Goal: Check status

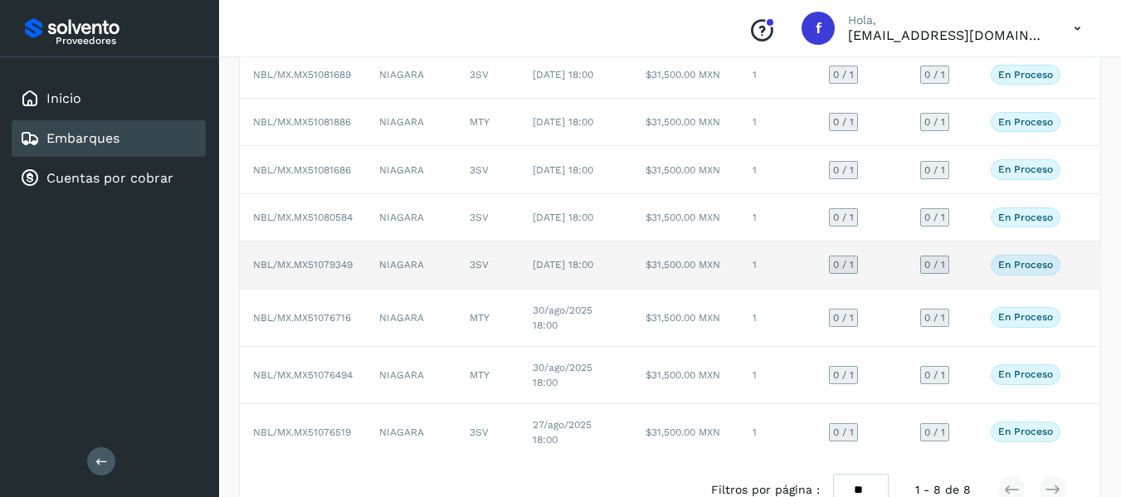
scroll to position [166, 0]
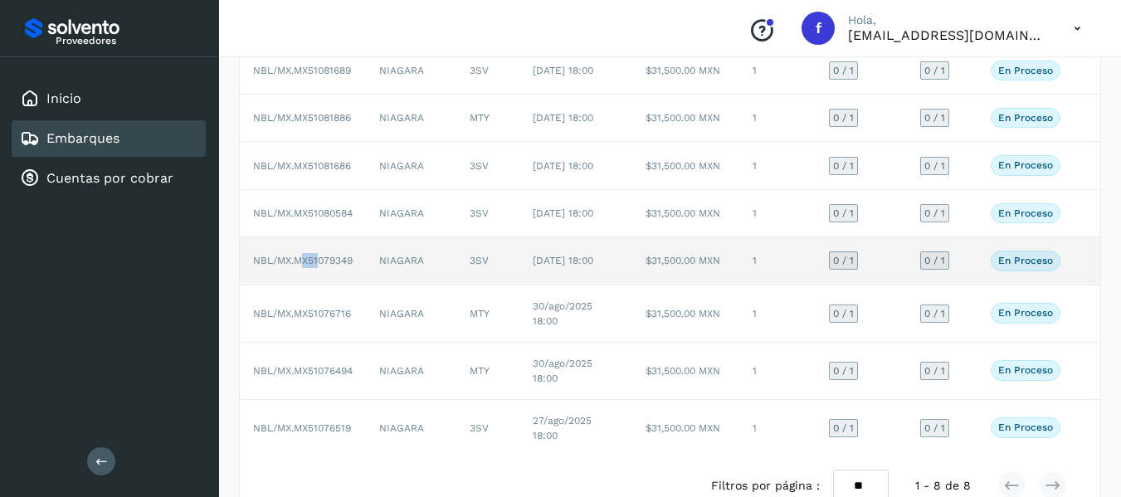
drag, startPoint x: 300, startPoint y: 295, endPoint x: 317, endPoint y: 295, distance: 17.4
click at [317, 266] on span "NBL/MX.MX51079349" at bounding box center [303, 261] width 100 height 12
